Goal: Task Accomplishment & Management: Use online tool/utility

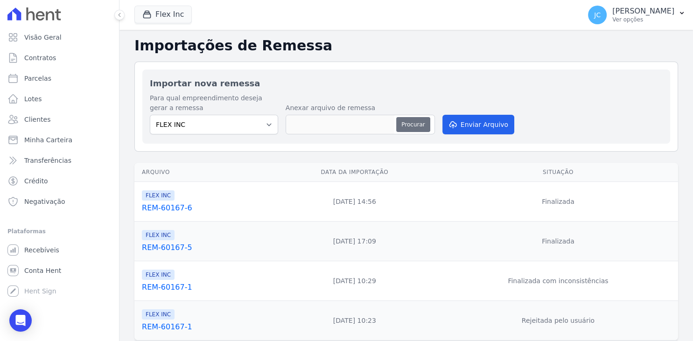
click at [407, 125] on button "Procurar" at bounding box center [413, 124] width 34 height 15
click at [412, 125] on button "Procurar" at bounding box center [413, 124] width 34 height 15
type input "REM-60167-7"
click at [486, 125] on button "Enviar Arquivo" at bounding box center [478, 125] width 72 height 20
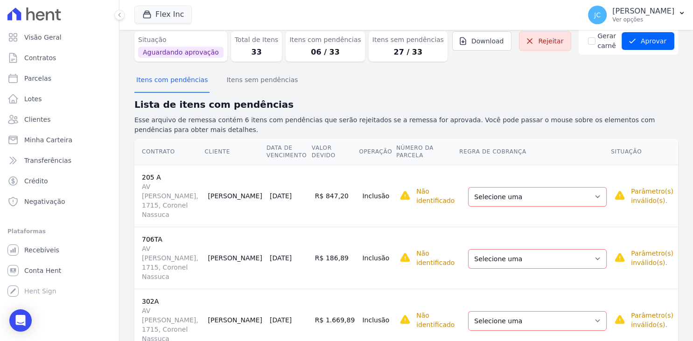
scroll to position [60, 0]
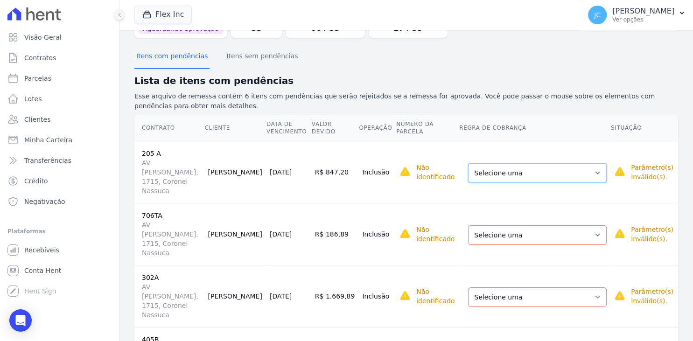
click at [468, 163] on select "Selecione uma Nova Parcela Avulsa Parcela Avulsa Existente Parcela Normal (19 X…" at bounding box center [537, 173] width 139 height 20
click at [529, 171] on select "Selecione uma Nova Parcela Avulsa Parcela Avulsa Existente Parcela Normal (19 X…" at bounding box center [537, 173] width 139 height 20
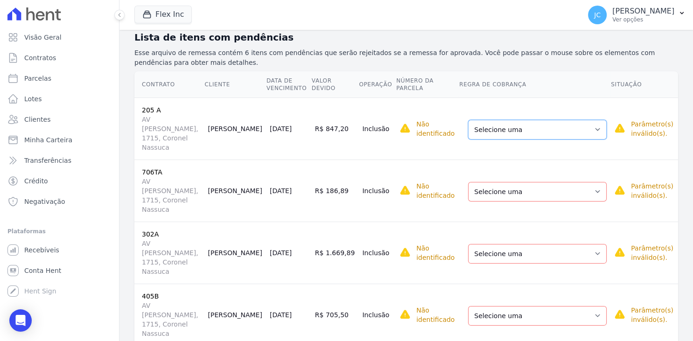
scroll to position [121, 0]
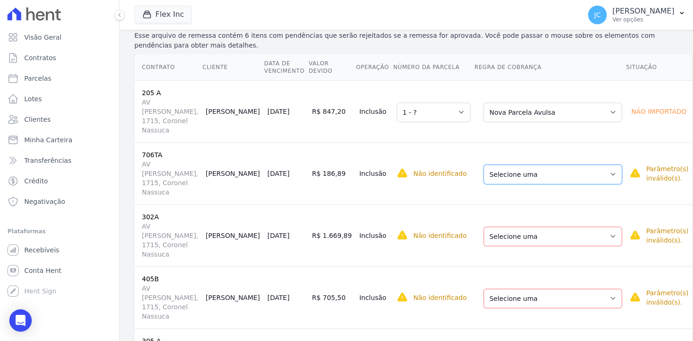
click at [483, 165] on select "Selecione uma Nova Parcela Avulsa Parcela Avulsa Existente Parcela Normal (22 X…" at bounding box center [552, 175] width 139 height 20
click at [534, 183] on td "Selecione uma Nova Parcela Avulsa Parcela Avulsa Existente Parcela Normal (22 X…" at bounding box center [550, 173] width 152 height 62
click at [483, 165] on select "Selecione uma Nova Parcela Avulsa Parcela Avulsa Existente Parcela Normal (22 X…" at bounding box center [552, 175] width 139 height 20
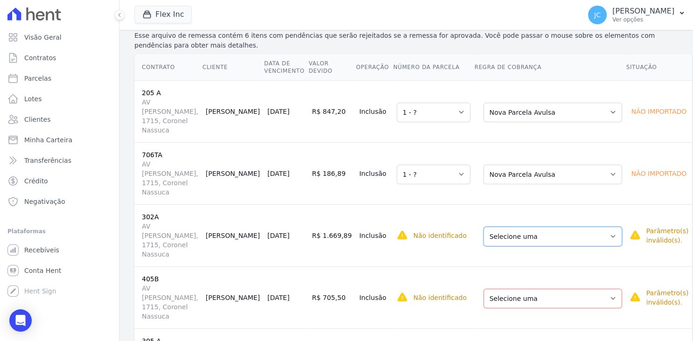
click at [483, 227] on select "Selecione uma Nova Parcela Avulsa Parcela Avulsa Existente Intercalada (1 X R$ …" at bounding box center [552, 237] width 139 height 20
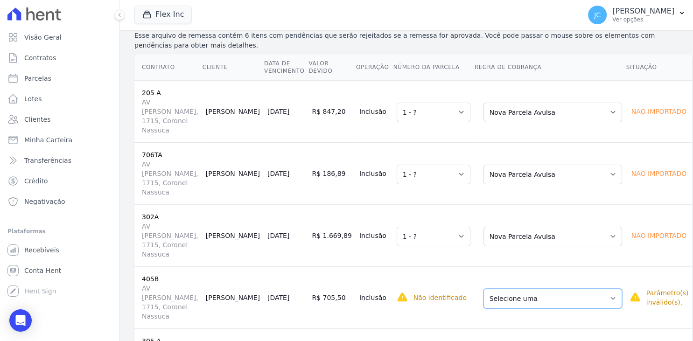
click at [483, 289] on select "Selecione uma Nova Parcela Avulsa Parcela Avulsa Existente Intercalada (2 X R$ …" at bounding box center [552, 299] width 139 height 20
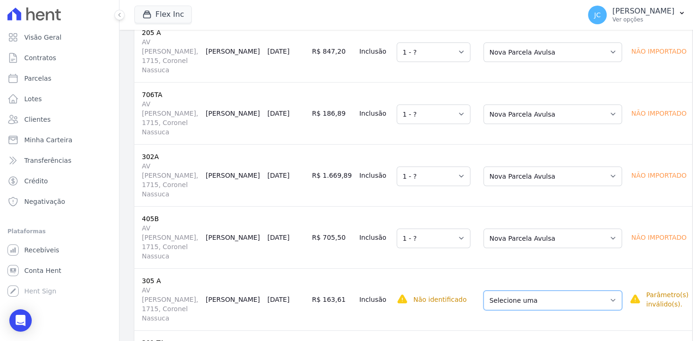
click at [483, 291] on select "Selecione uma Nova Parcela Avulsa Parcela Avulsa Existente Parcela Normal (20 X…" at bounding box center [552, 301] width 139 height 20
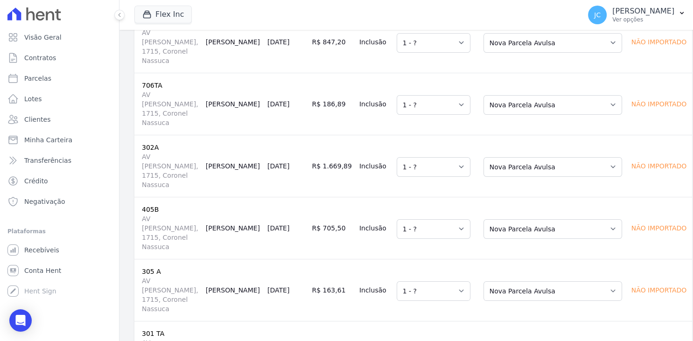
scroll to position [198, 0]
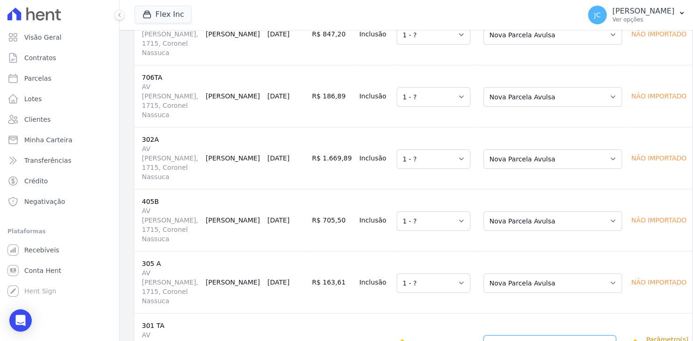
click at [483, 335] on select "Selecione uma Nova Parcela Avulsa Parcela Avulsa Existente Parcela Normal (21 X…" at bounding box center [549, 345] width 133 height 20
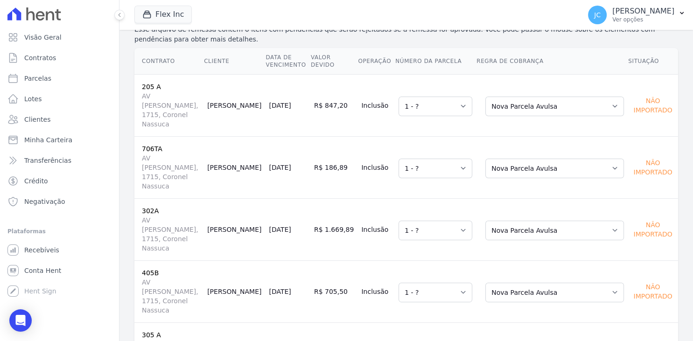
scroll to position [142, 0]
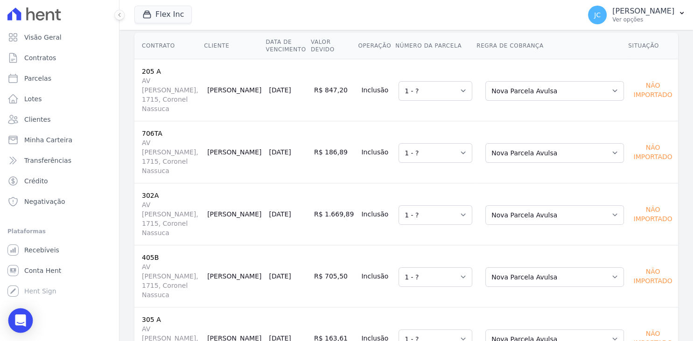
click at [25, 324] on div "Open Intercom Messenger" at bounding box center [20, 320] width 25 height 25
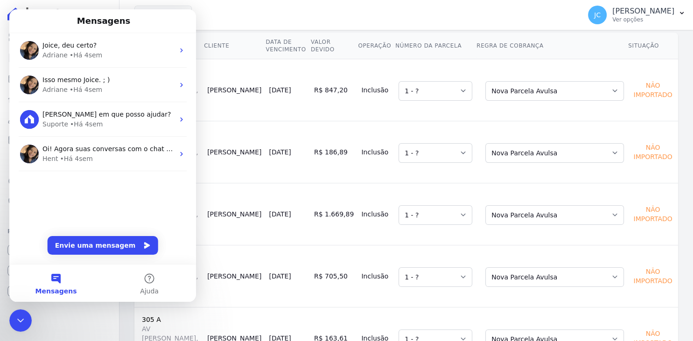
scroll to position [0, 0]
click at [104, 250] on button "Envie uma mensagem" at bounding box center [103, 245] width 111 height 19
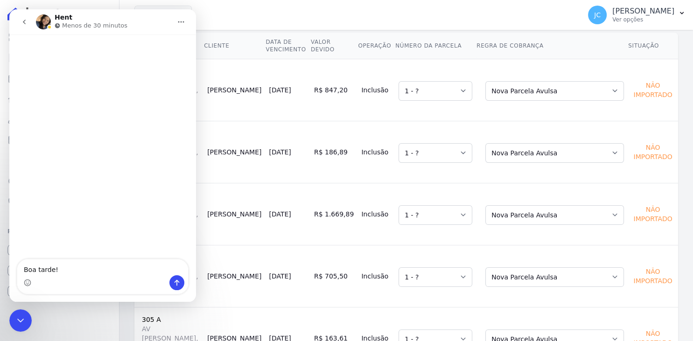
type textarea "Boa tarde!!"
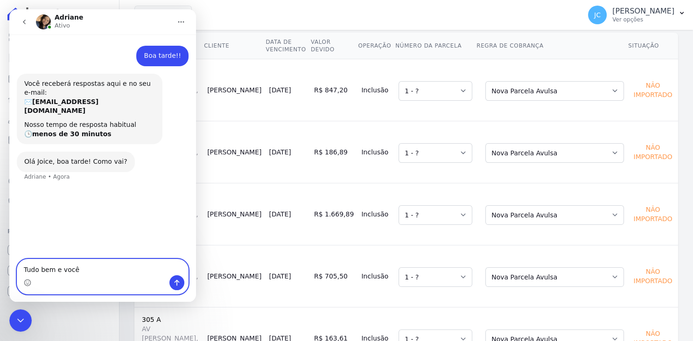
type textarea "Tudo bem e você?"
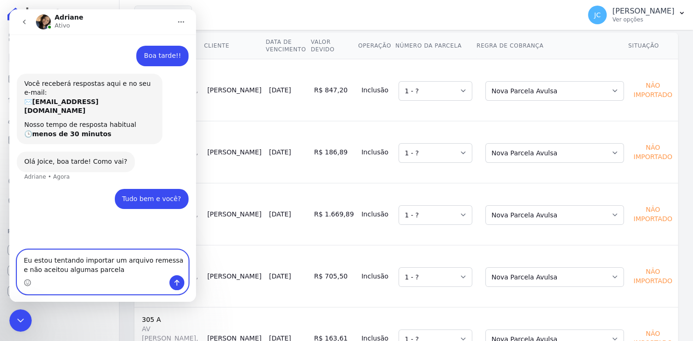
type textarea "Eu estou tentando importar um arquivo remessa e não aceitou algumas parcelas"
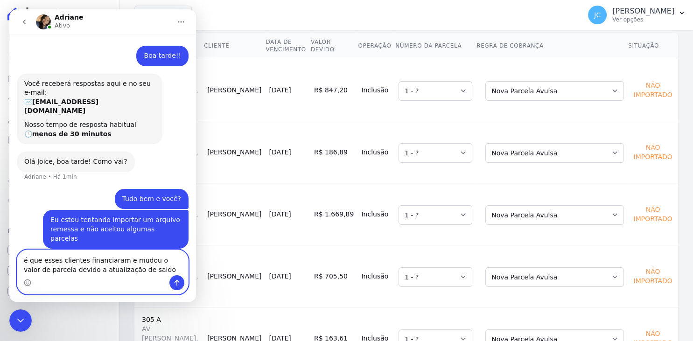
type textarea "é que esses clientes financiaram e mudou o valor de parcela devido a atualizaçã…"
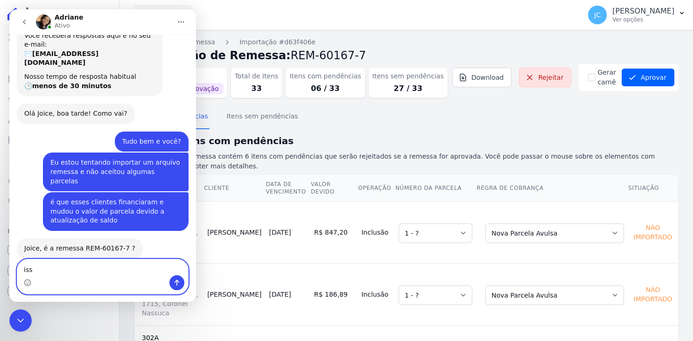
type textarea "isso"
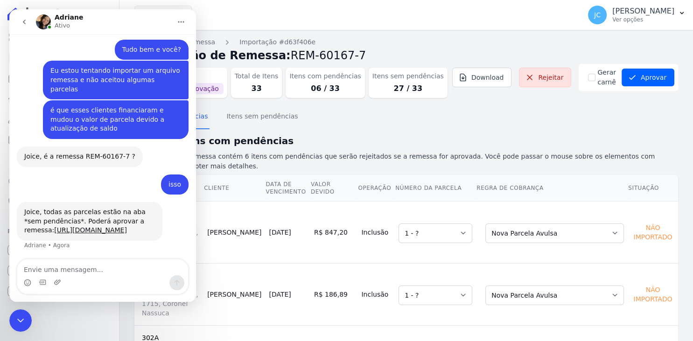
scroll to position [140, 0]
click at [71, 226] on link "[URL][DOMAIN_NAME]" at bounding box center [90, 229] width 73 height 7
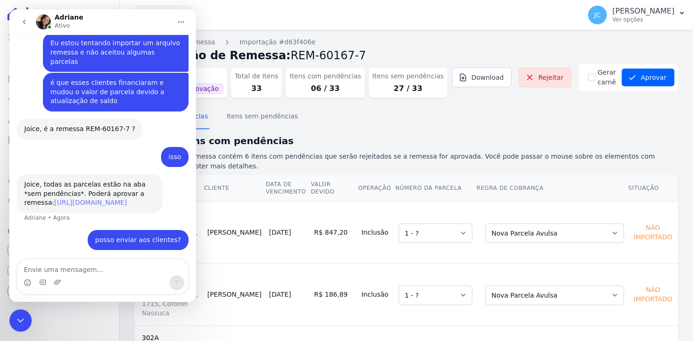
scroll to position [168, 0]
click at [79, 198] on link "[URL][DOMAIN_NAME]" at bounding box center [90, 201] width 73 height 7
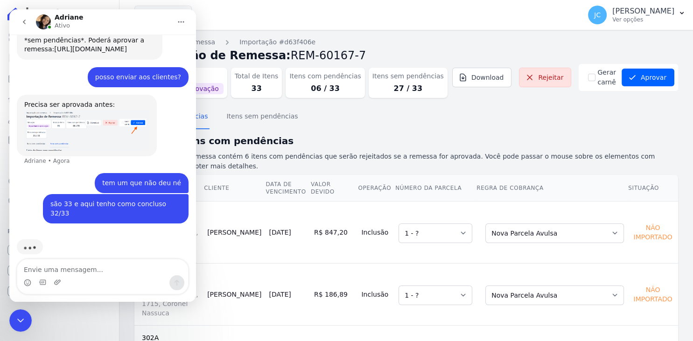
scroll to position [321, 0]
drag, startPoint x: 241, startPoint y: 222, endPoint x: 274, endPoint y: 222, distance: 33.1
click at [265, 222] on td "[PERSON_NAME]" at bounding box center [234, 232] width 62 height 62
copy td "[PERSON_NAME]"
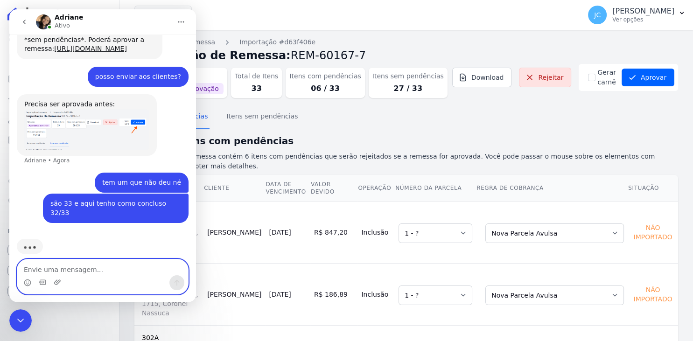
click at [148, 267] on textarea "Envie uma mensagem..." at bounding box center [102, 267] width 171 height 16
paste textarea "[PERSON_NAME]"
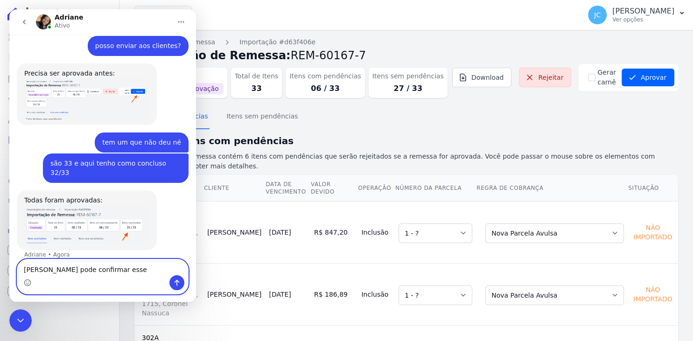
scroll to position [353, 0]
type textarea "[PERSON_NAME] pode confirmar esse?"
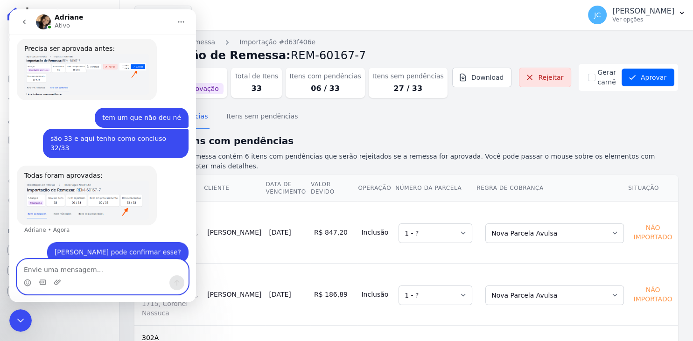
scroll to position [381, 0]
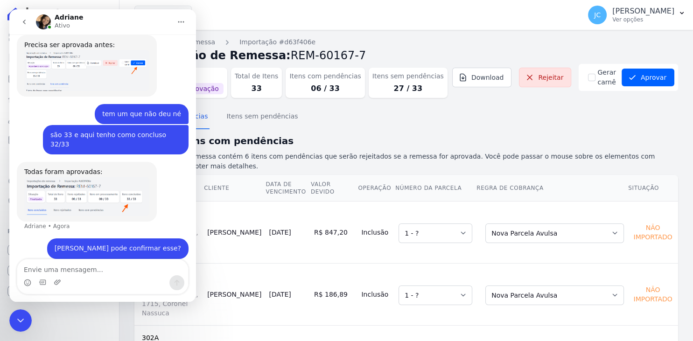
click at [23, 318] on icon "Encerramento do Messenger da Intercom" at bounding box center [20, 320] width 11 height 11
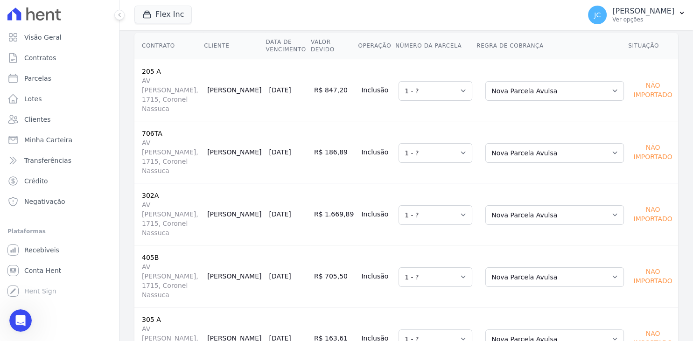
click at [127, 225] on div "Contrato Cliente Data de Vencimento Valor devido Operação Número da Parcela Reg…" at bounding box center [405, 232] width 573 height 406
click at [24, 319] on icon "Abertura do Messenger da Intercom" at bounding box center [20, 320] width 15 height 15
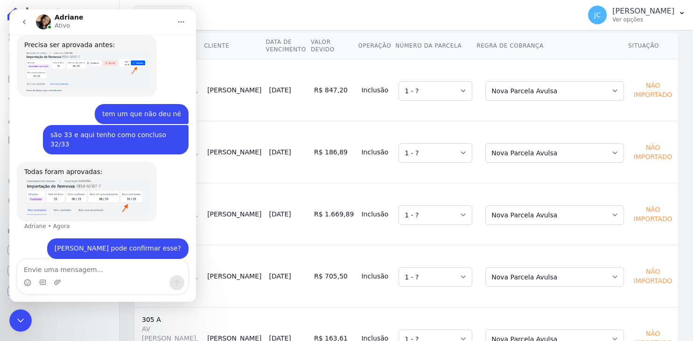
click at [72, 266] on textarea "Envie uma mensagem..." at bounding box center [102, 267] width 171 height 16
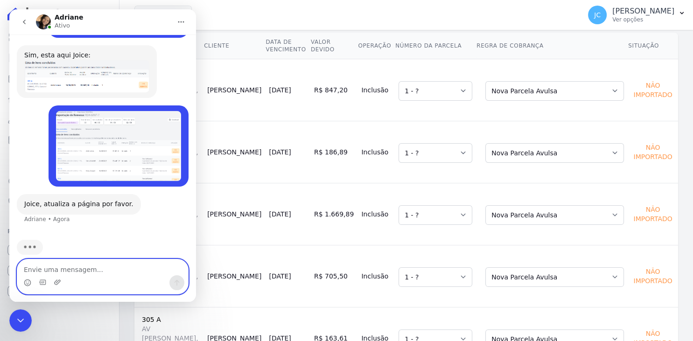
scroll to position [673, 0]
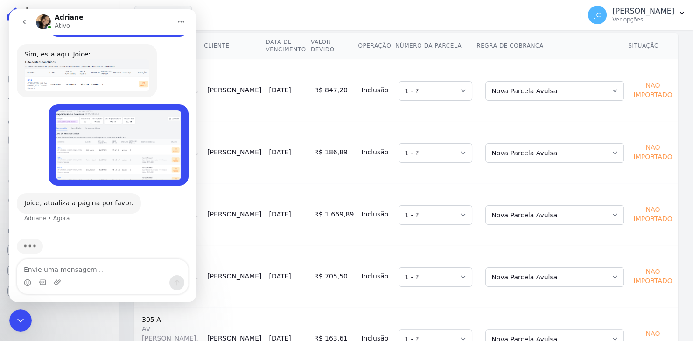
click at [18, 326] on div "Encerramento do Messenger da Intercom" at bounding box center [20, 320] width 22 height 22
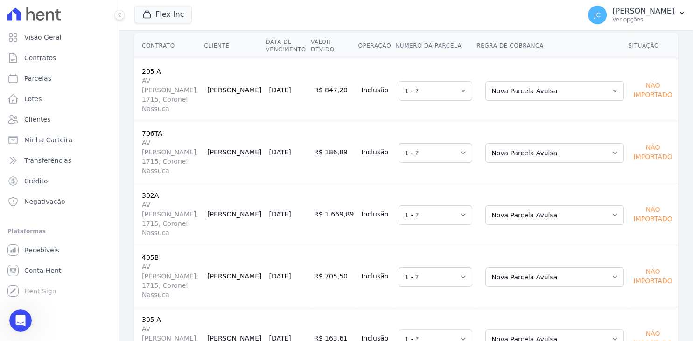
scroll to position [637, 0]
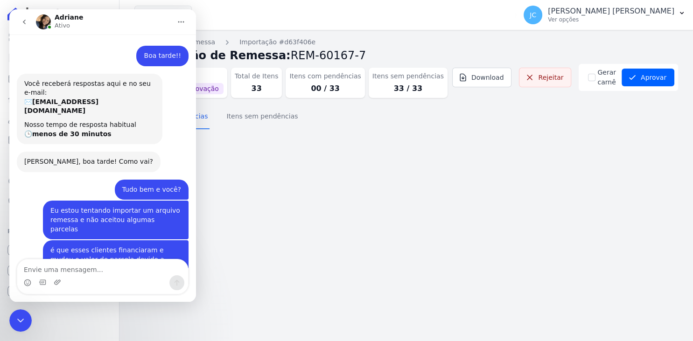
scroll to position [140, 0]
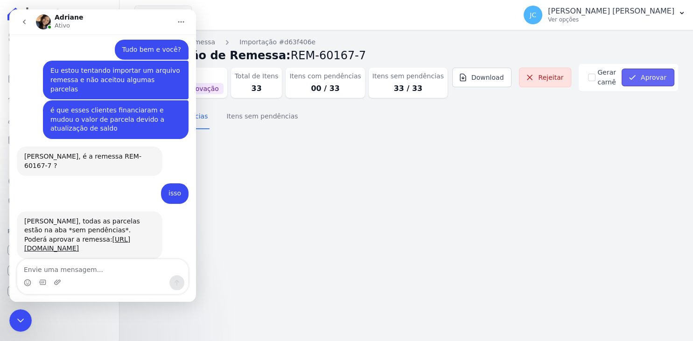
click at [643, 80] on button "Aprovar" at bounding box center [648, 78] width 53 height 18
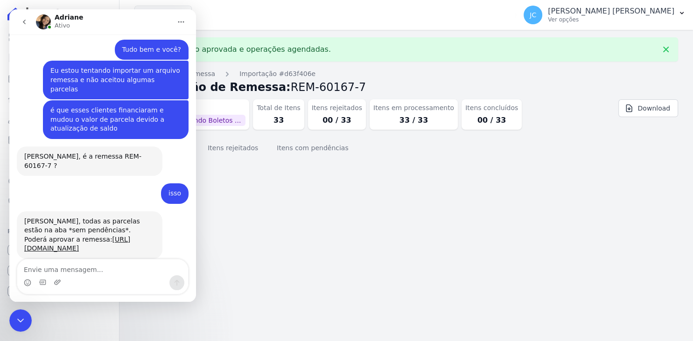
click at [146, 265] on textarea "Envie uma mensagem..." at bounding box center [102, 267] width 171 height 16
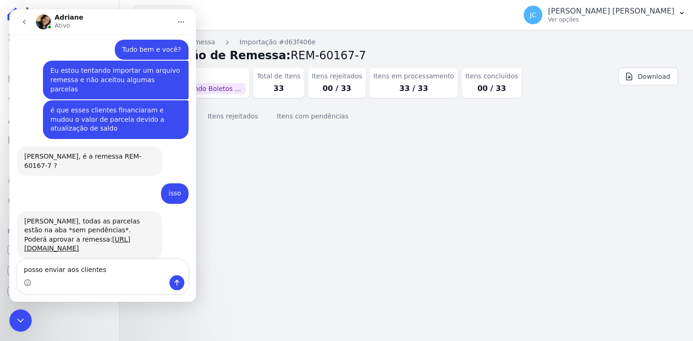
type textarea "posso enviar aos clientes?"
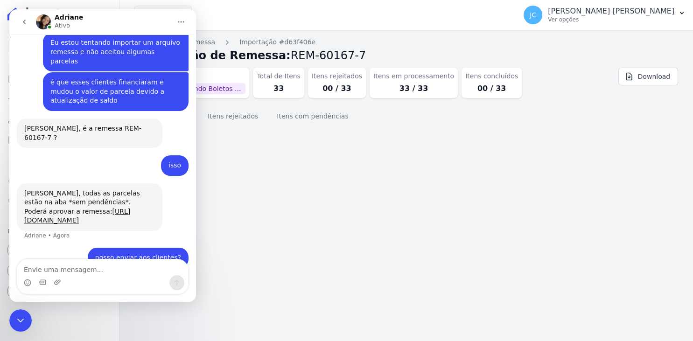
click at [302, 247] on div "Importação aprovada e operações agendadas. Importações de remessa Importação #d…" at bounding box center [405, 185] width 573 height 311
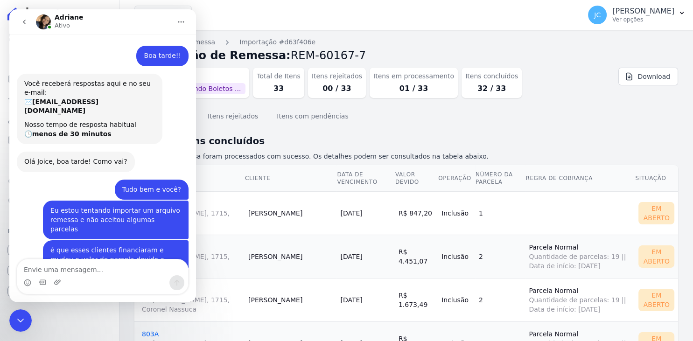
scroll to position [168, 0]
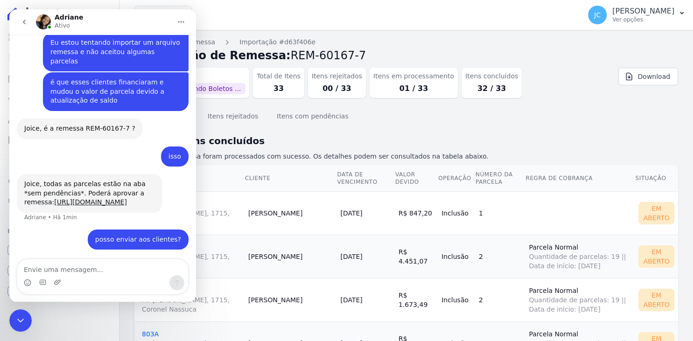
click at [141, 275] on div "Messenger da Intercom" at bounding box center [102, 282] width 171 height 15
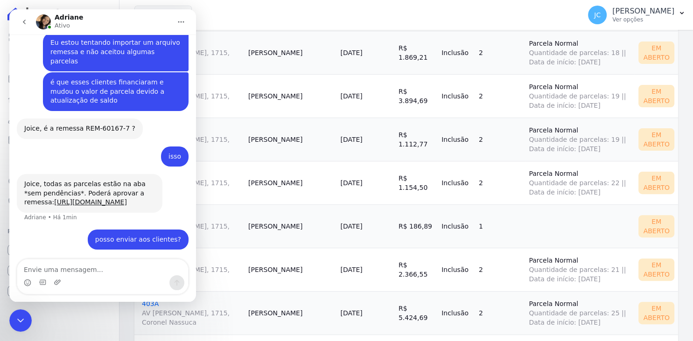
scroll to position [0, 0]
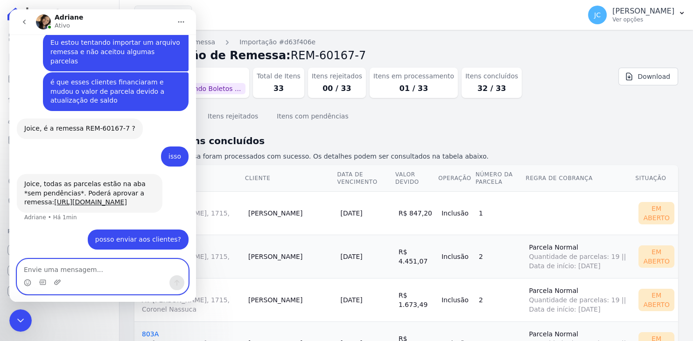
click at [133, 268] on textarea "Envie uma mensagem..." at bounding box center [102, 267] width 171 height 16
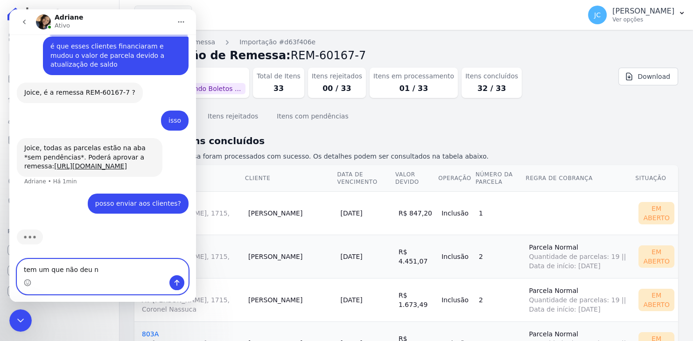
type textarea "tem um que não deu né"
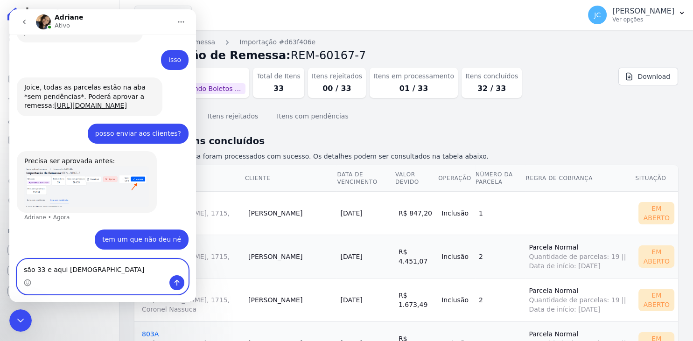
scroll to position [265, 0]
type textarea "são 33 e aqui tenho como concluso 32/33"
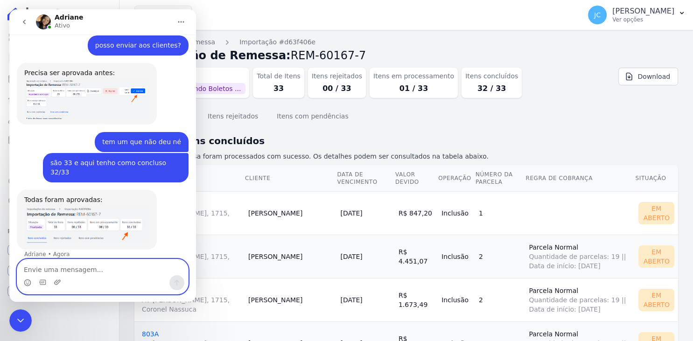
scroll to position [460, 0]
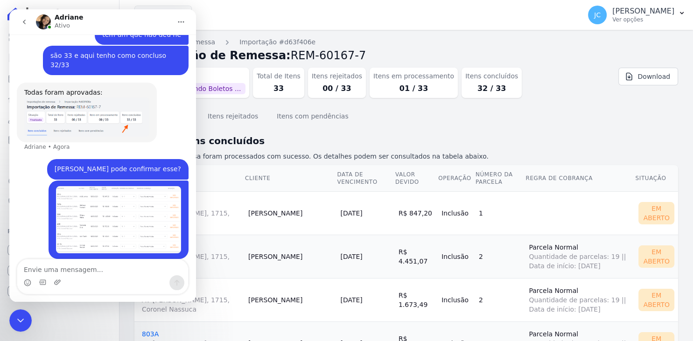
click at [538, 126] on div "Itens concluídos Itens rejeitados Itens com pendências" at bounding box center [406, 116] width 544 height 23
click at [16, 318] on icon "Encerramento do Messenger da Intercom" at bounding box center [20, 320] width 11 height 11
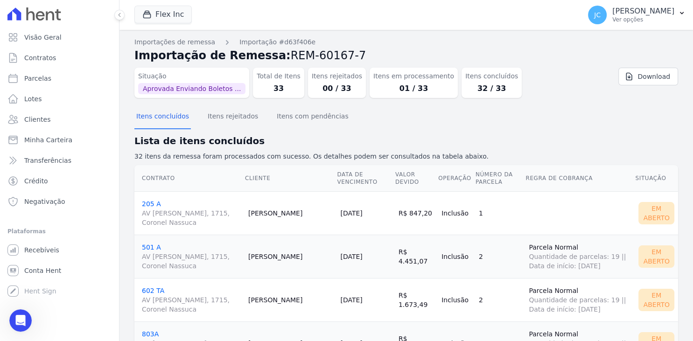
click at [29, 318] on div "Abertura do Messenger da Intercom" at bounding box center [20, 320] width 31 height 31
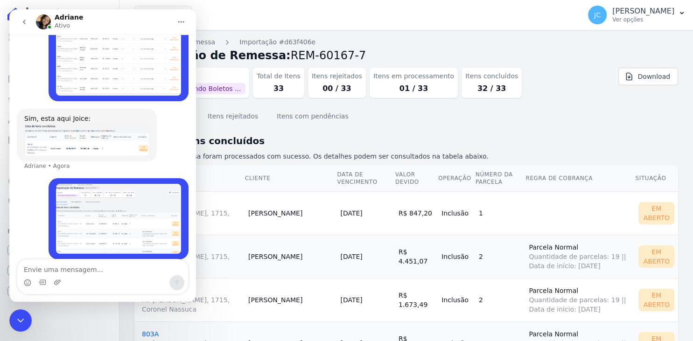
scroll to position [609, 0]
click at [112, 139] on img "Adriane diz…" at bounding box center [86, 139] width 125 height 32
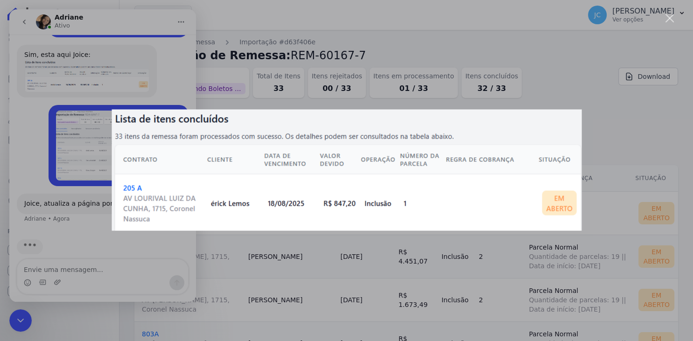
scroll to position [673, 0]
click at [260, 268] on div "Messenger da Intercom" at bounding box center [346, 170] width 693 height 341
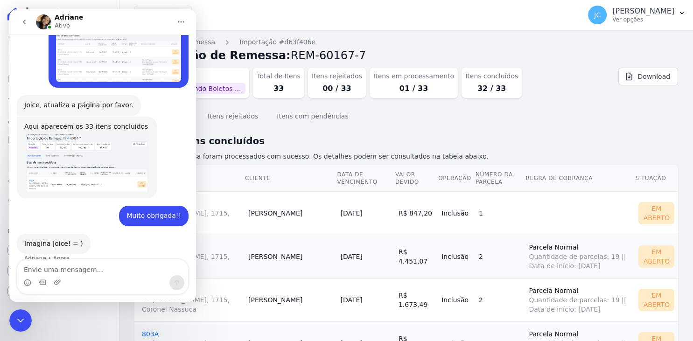
scroll to position [775, 0]
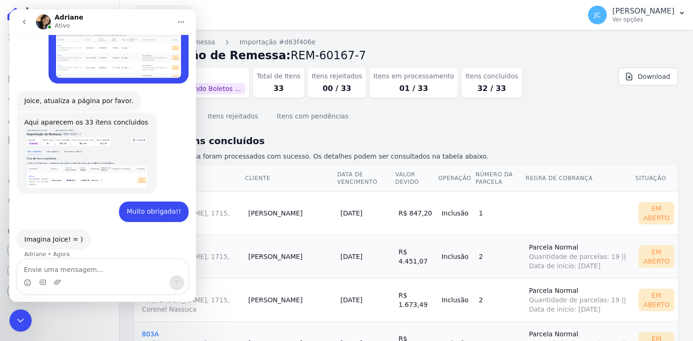
click at [557, 112] on div "Itens concluídos Itens rejeitados Itens com pendências" at bounding box center [406, 116] width 544 height 23
click at [17, 325] on icon "Encerramento do Messenger da Intercom" at bounding box center [20, 320] width 11 height 11
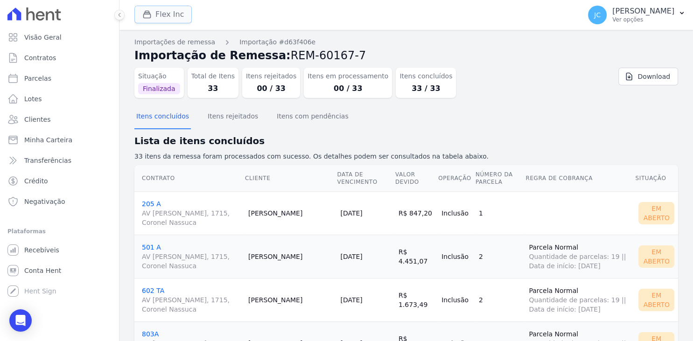
click at [158, 13] on button "Flex Inc" at bounding box center [162, 15] width 57 height 18
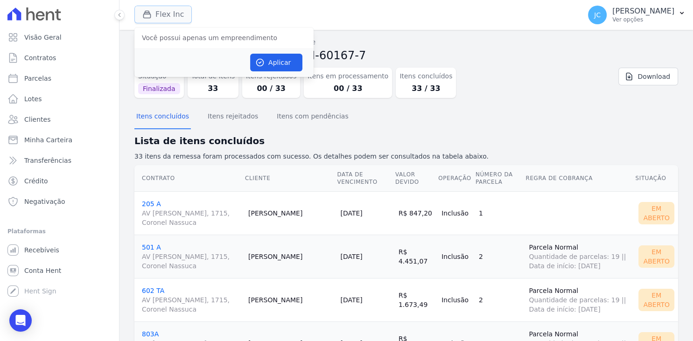
click at [161, 15] on button "Flex Inc" at bounding box center [162, 15] width 57 height 18
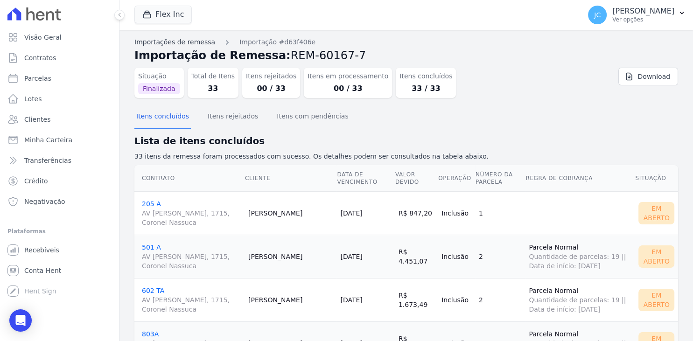
click at [196, 44] on link "Importações de remessa" at bounding box center [174, 42] width 81 height 10
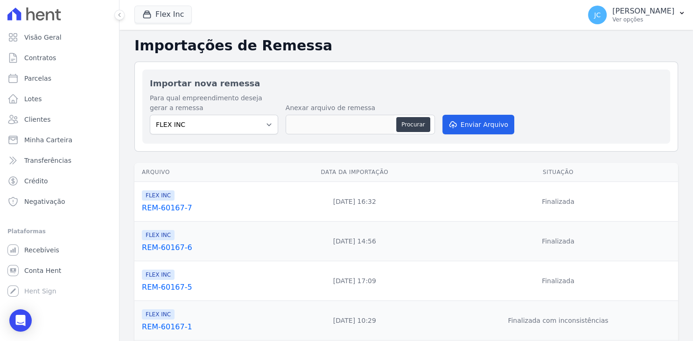
click at [171, 209] on link "REM-60167-7" at bounding box center [205, 208] width 126 height 11
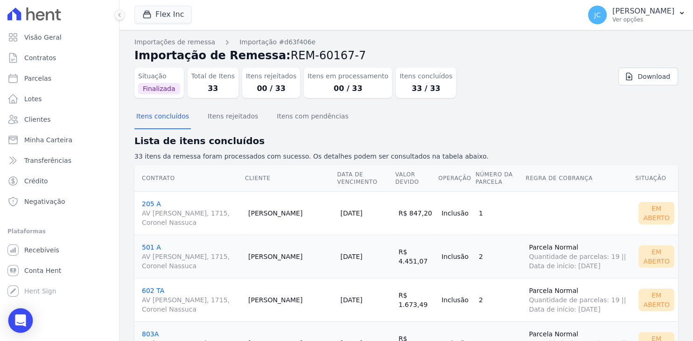
click at [27, 322] on div "Open Intercom Messenger" at bounding box center [20, 320] width 25 height 25
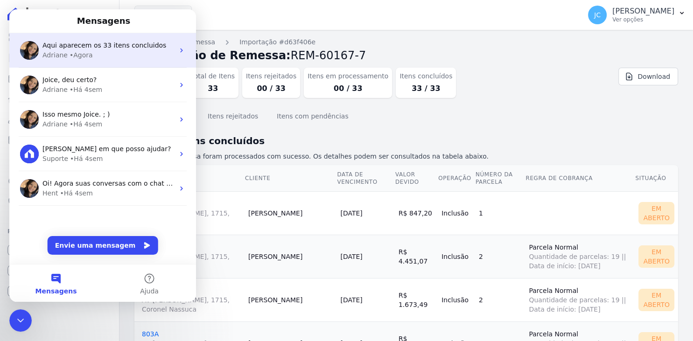
click at [119, 51] on div "Adriane • Agora" at bounding box center [108, 55] width 132 height 10
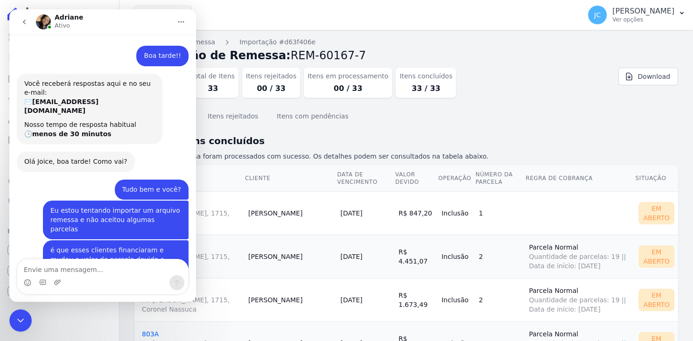
scroll to position [720, 0]
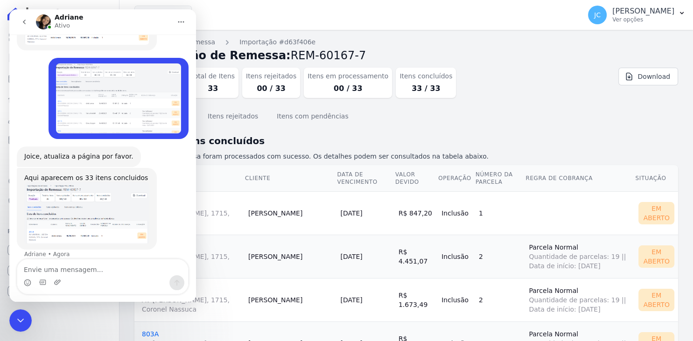
click at [91, 200] on img "Adriane diz…" at bounding box center [86, 213] width 125 height 62
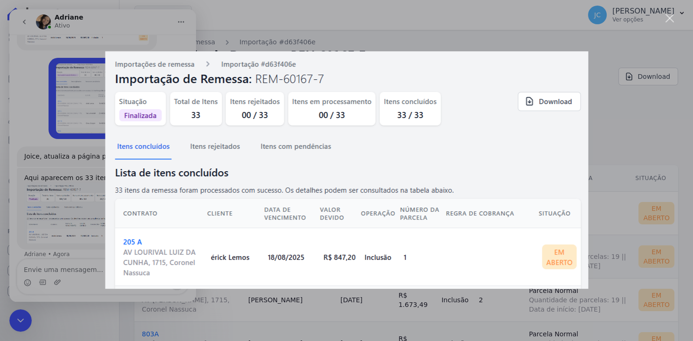
click at [84, 177] on div "Messenger da Intercom" at bounding box center [346, 170] width 693 height 341
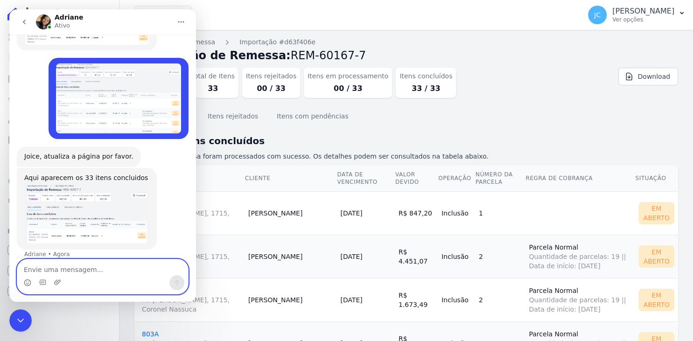
click at [111, 267] on textarea "Envie uma mensagem..." at bounding box center [102, 267] width 171 height 16
type textarea "Muito obrigada!!"
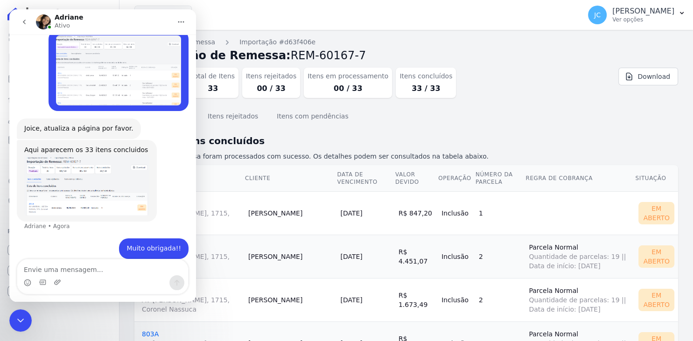
click at [16, 320] on icon "Encerramento do Messenger da Intercom" at bounding box center [20, 320] width 11 height 11
